Goal: Check status: Check status

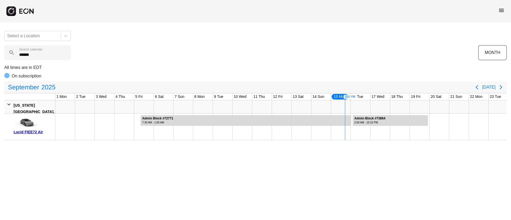
scroll to position [0, 88]
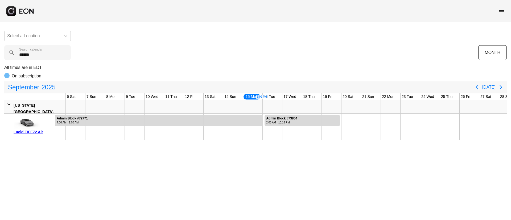
click at [502, 9] on span "menu" at bounding box center [501, 10] width 6 height 6
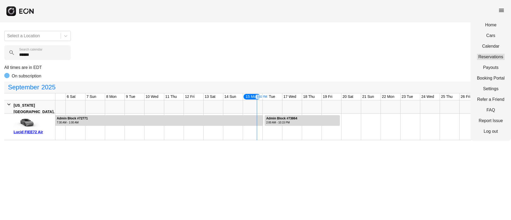
click at [488, 58] on link "Reservations" at bounding box center [491, 57] width 28 height 6
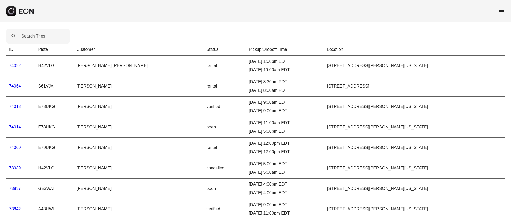
click at [32, 35] on label "Search Trips" at bounding box center [33, 36] width 24 height 6
click at [32, 35] on Trips "Search Trips" at bounding box center [37, 36] width 63 height 15
paste Trips "*****"
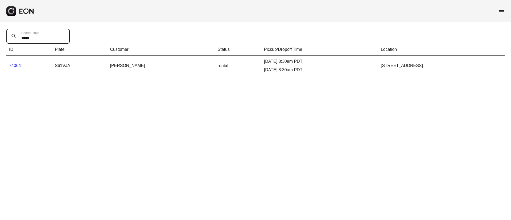
type Trips "*****"
click at [18, 66] on link "74064" at bounding box center [15, 65] width 12 height 5
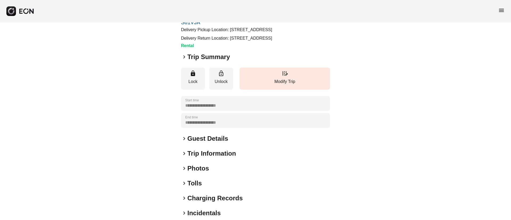
scroll to position [67, 0]
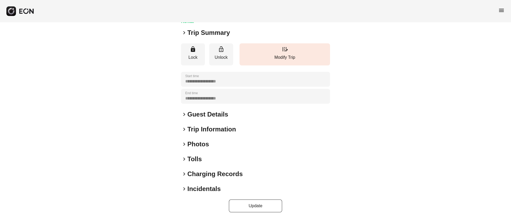
click at [220, 145] on div "keyboard_arrow_right Photos" at bounding box center [255, 144] width 149 height 9
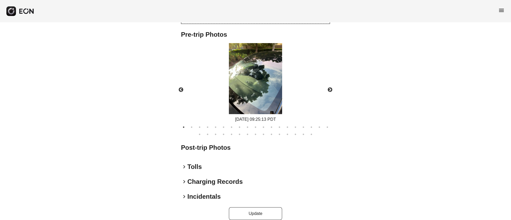
scroll to position [240, 0]
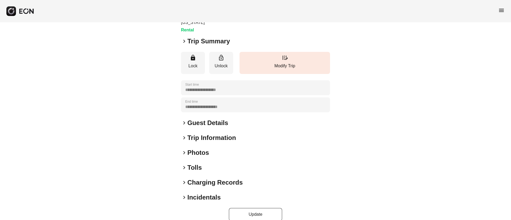
click at [229, 149] on div "keyboard_arrow_right Photos" at bounding box center [255, 153] width 149 height 9
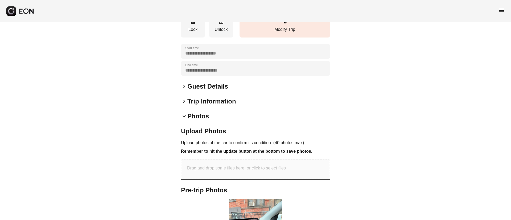
scroll to position [180, 0]
